Goal: Check status

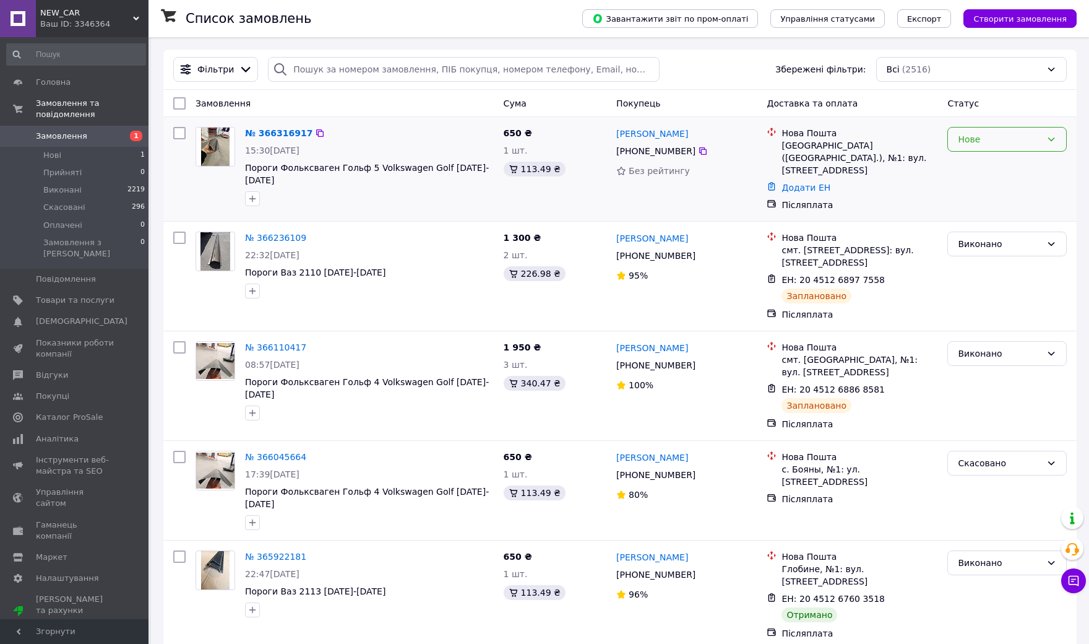
click at [1001, 142] on div "Нове" at bounding box center [1000, 139] width 84 height 14
click at [992, 167] on li "Прийнято" at bounding box center [1007, 165] width 118 height 22
click at [705, 150] on icon at bounding box center [703, 151] width 10 height 10
click at [803, 183] on link "Додати ЕН" at bounding box center [806, 188] width 49 height 10
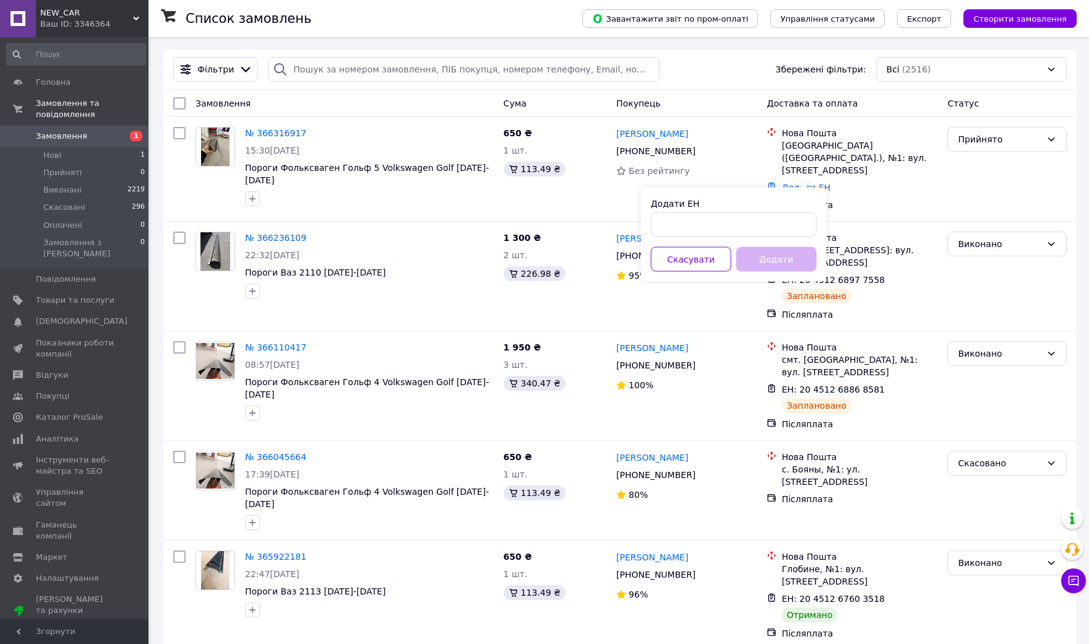
click at [798, 236] on div "Додати ЕН Скасувати Додати" at bounding box center [734, 235] width 186 height 94
click at [784, 210] on div "Додати ЕН" at bounding box center [734, 217] width 166 height 40
click at [782, 210] on div "Додати ЕН" at bounding box center [734, 217] width 166 height 40
click at [782, 232] on input "Додати ЕН" at bounding box center [734, 224] width 166 height 25
paste input "20451269220957"
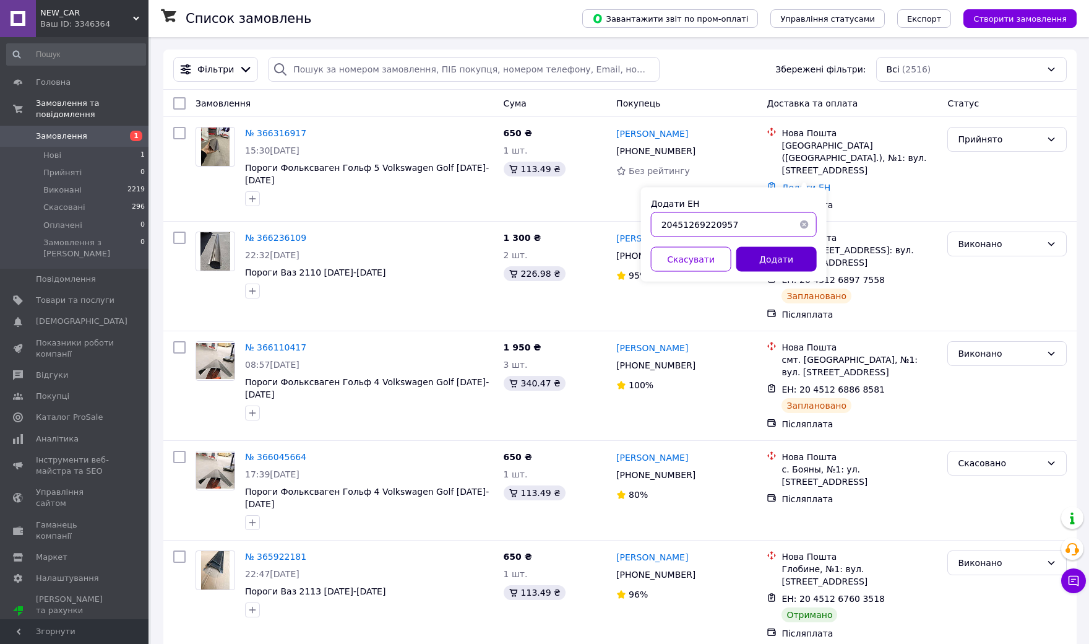
type input "20451269220957"
click at [782, 247] on button "Додати" at bounding box center [777, 259] width 80 height 25
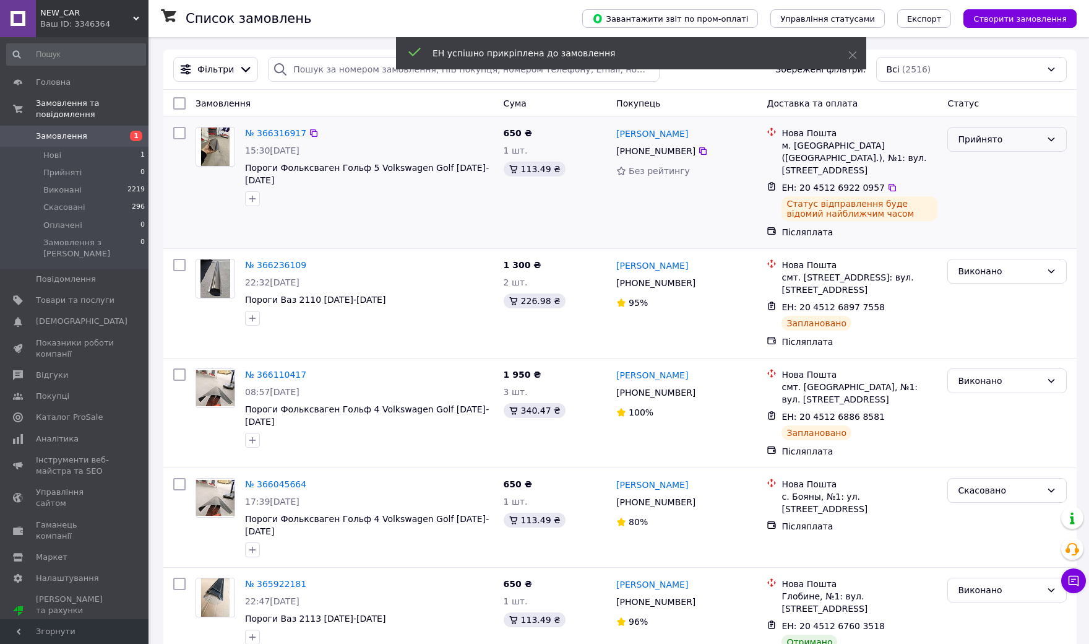
click at [1008, 142] on div "Прийнято" at bounding box center [1000, 139] width 84 height 14
click at [1016, 176] on li "Скасовано" at bounding box center [1007, 187] width 118 height 22
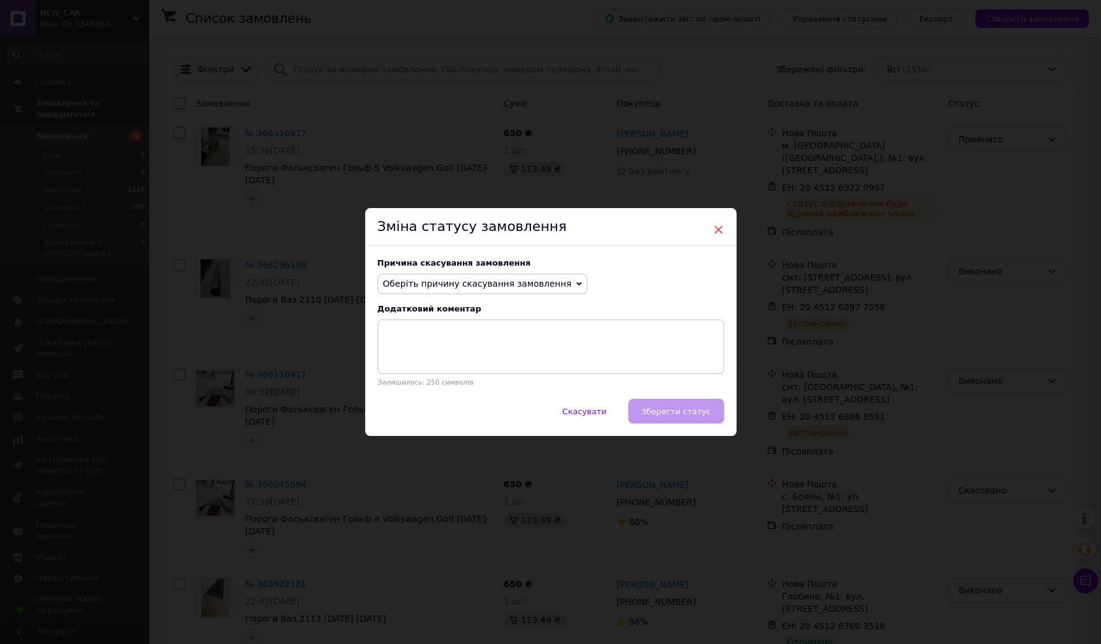
click at [716, 220] on span "×" at bounding box center [718, 229] width 11 height 21
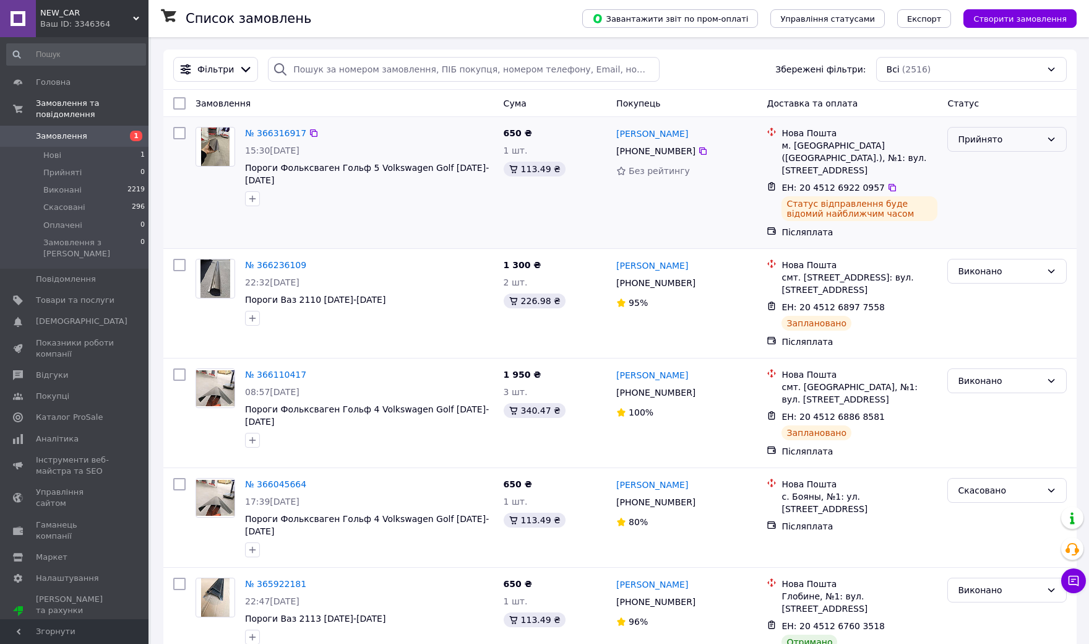
click at [1026, 143] on div "Прийнято" at bounding box center [1000, 139] width 84 height 14
click at [995, 165] on li "Виконано" at bounding box center [1007, 165] width 118 height 22
